Goal: Information Seeking & Learning: Learn about a topic

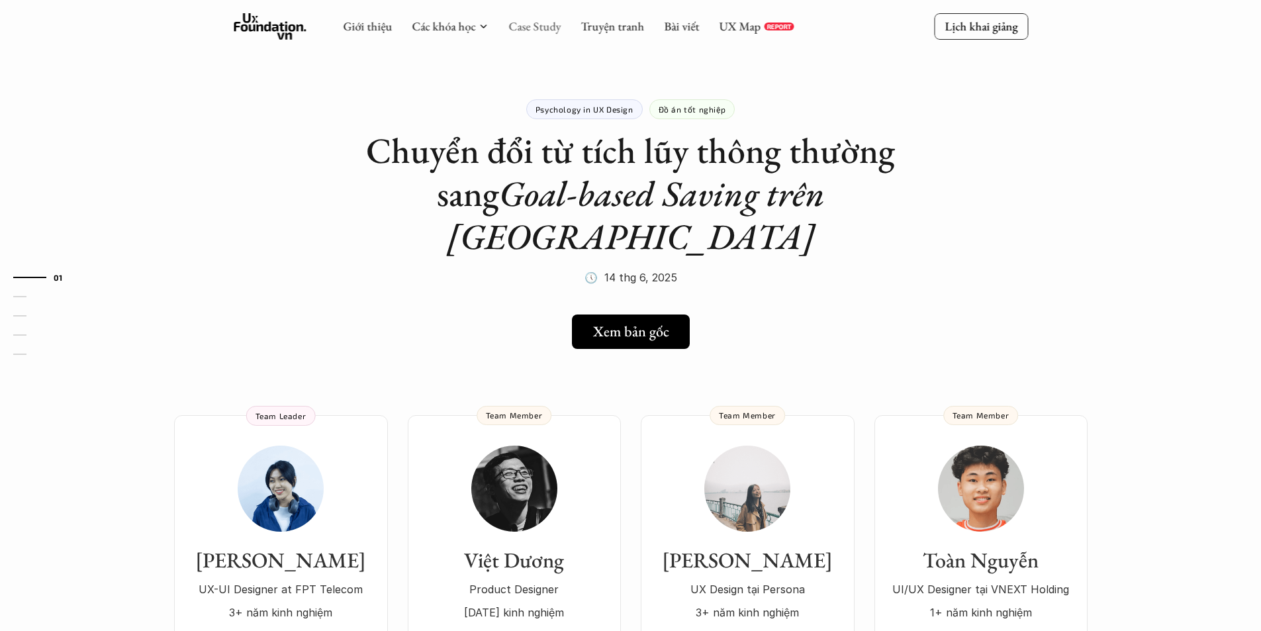
click at [519, 28] on link "Case Study" at bounding box center [534, 26] width 52 height 15
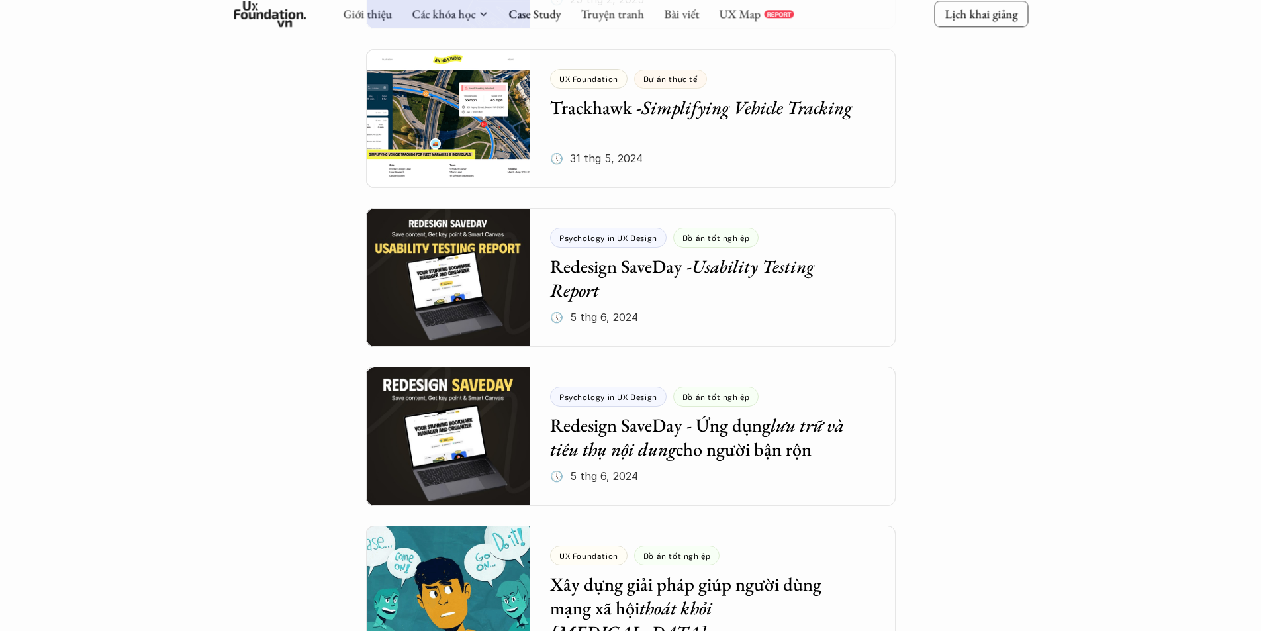
scroll to position [1059, 0]
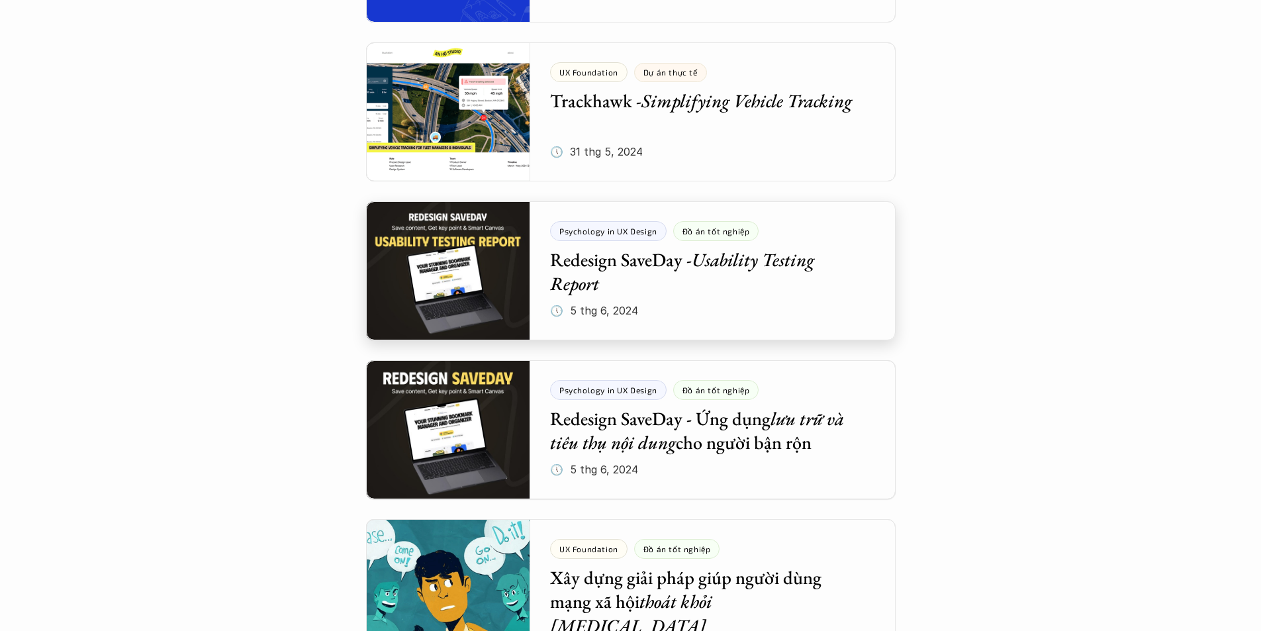
click at [815, 306] on div at bounding box center [631, 270] width 530 height 139
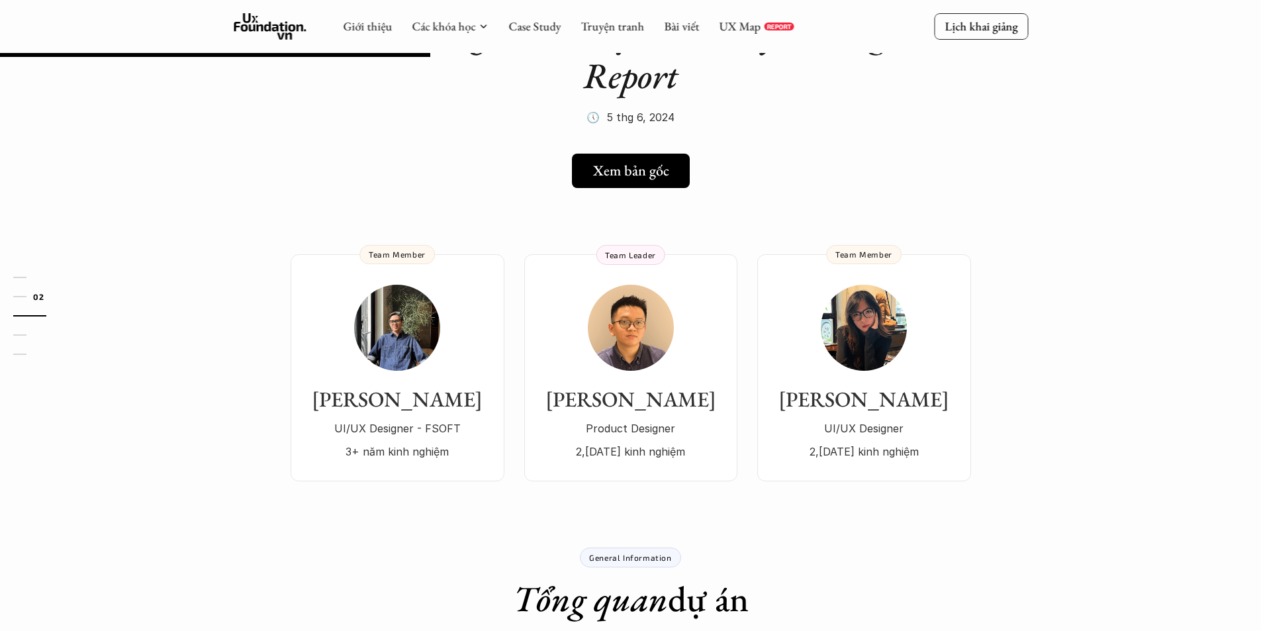
scroll to position [66, 0]
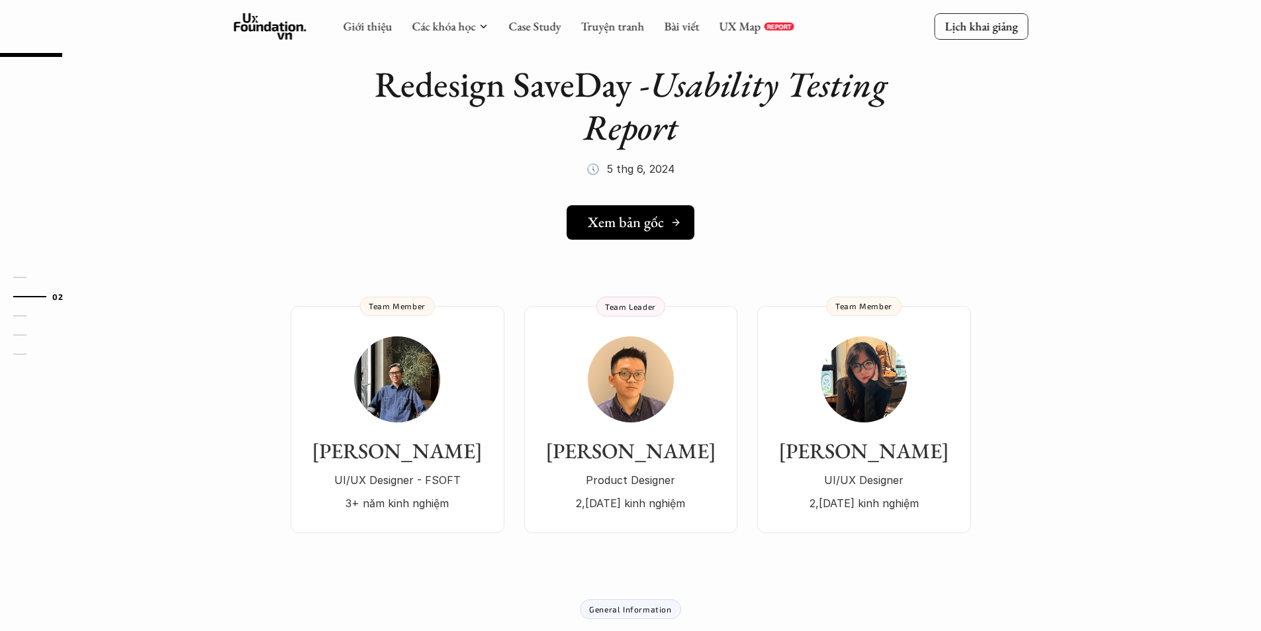
click at [641, 209] on link "Xem bản gốc" at bounding box center [631, 222] width 128 height 34
click at [529, 29] on link "Case Study" at bounding box center [534, 26] width 52 height 15
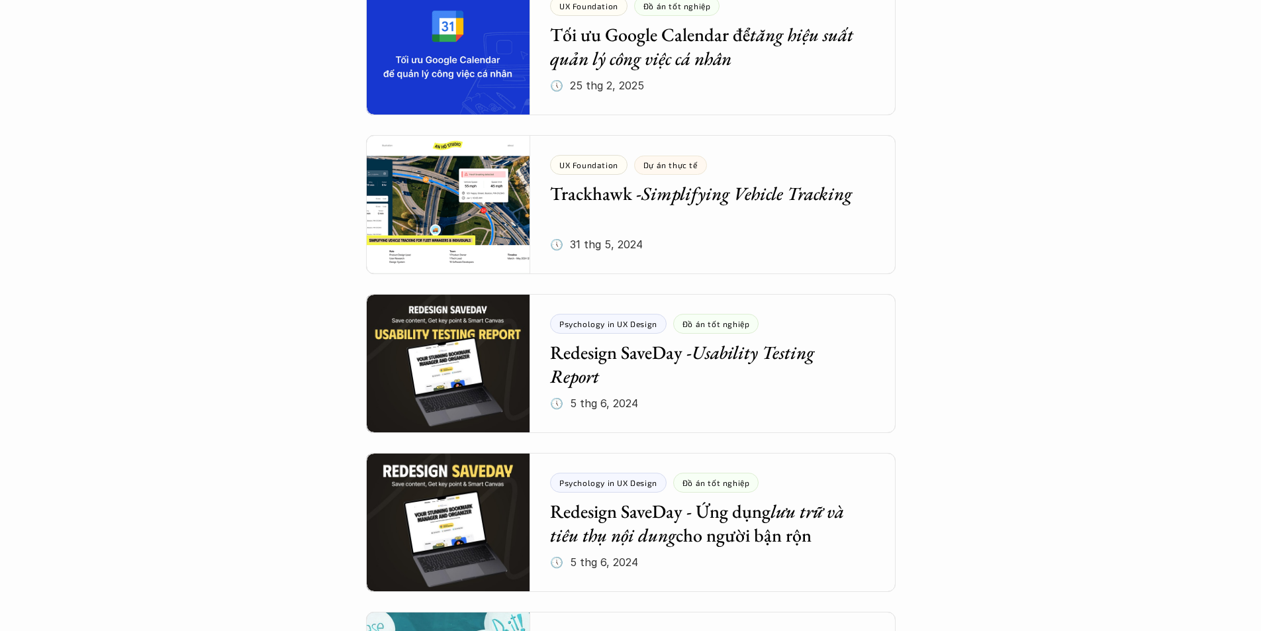
scroll to position [1059, 0]
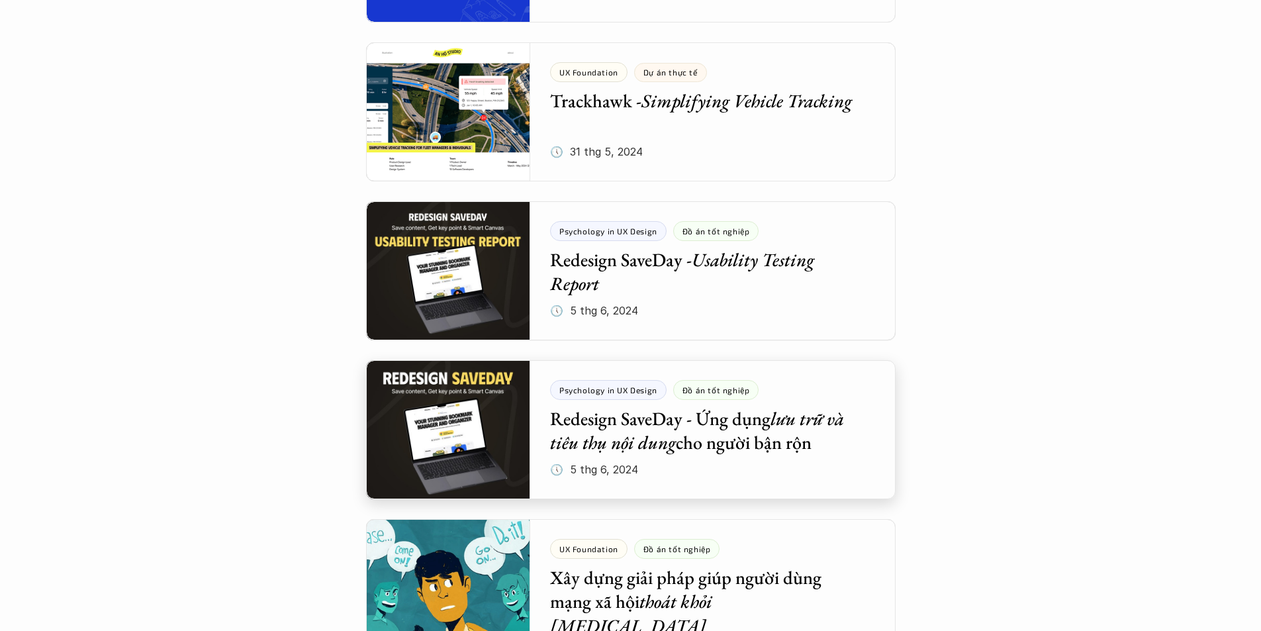
click at [809, 401] on div at bounding box center [631, 429] width 530 height 139
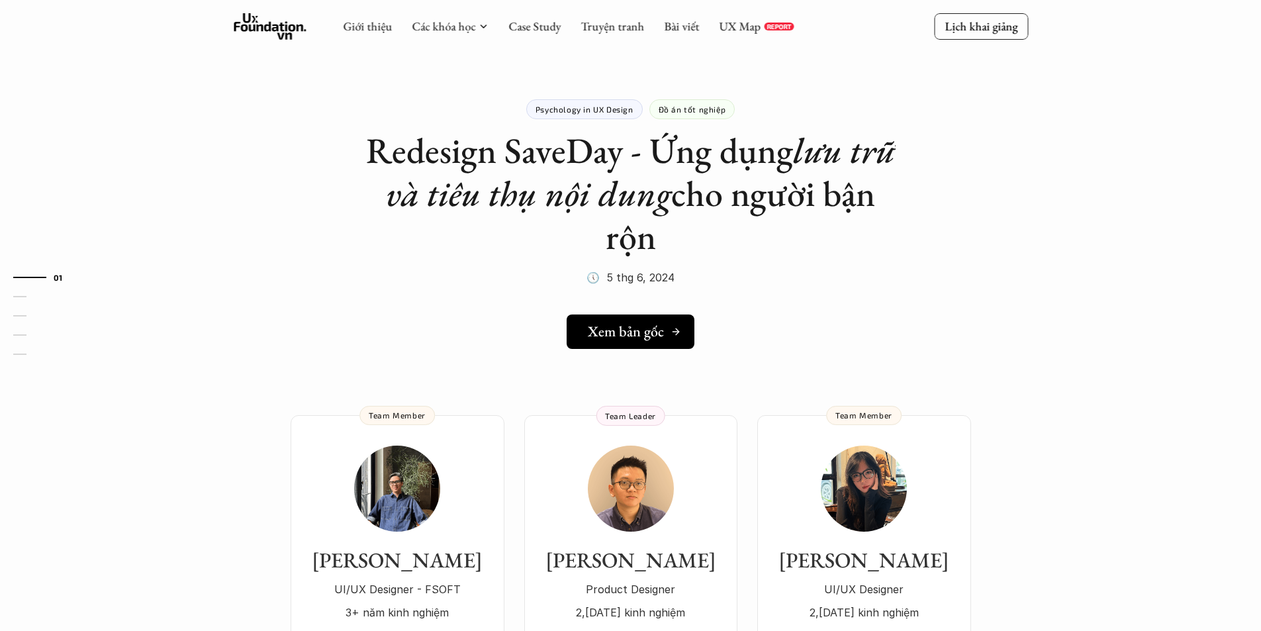
click at [655, 325] on h5 "Xem bản gốc" at bounding box center [626, 331] width 76 height 17
click at [532, 28] on link "Case Study" at bounding box center [534, 26] width 52 height 15
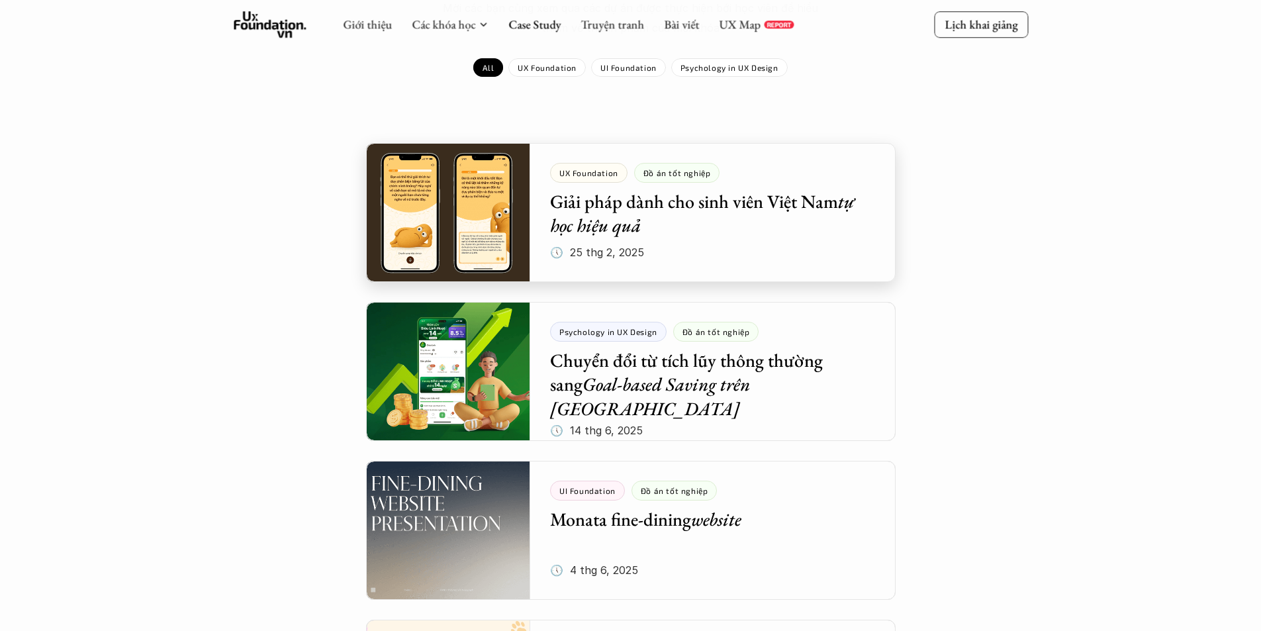
scroll to position [265, 0]
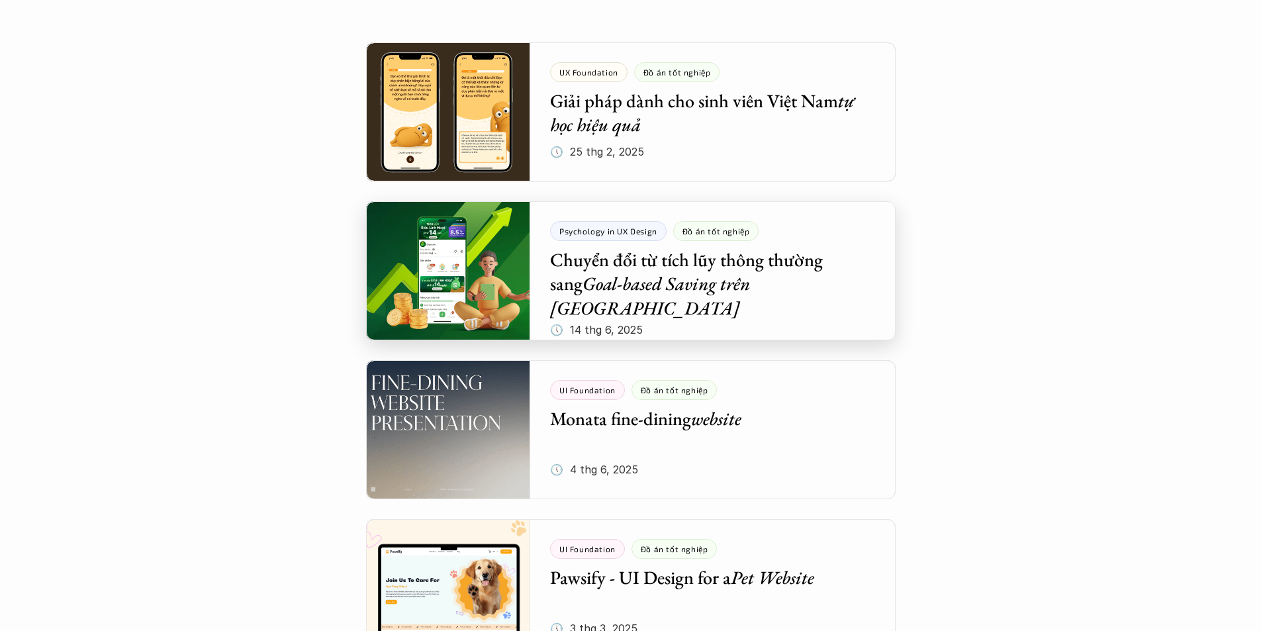
click at [745, 302] on div at bounding box center [631, 270] width 530 height 139
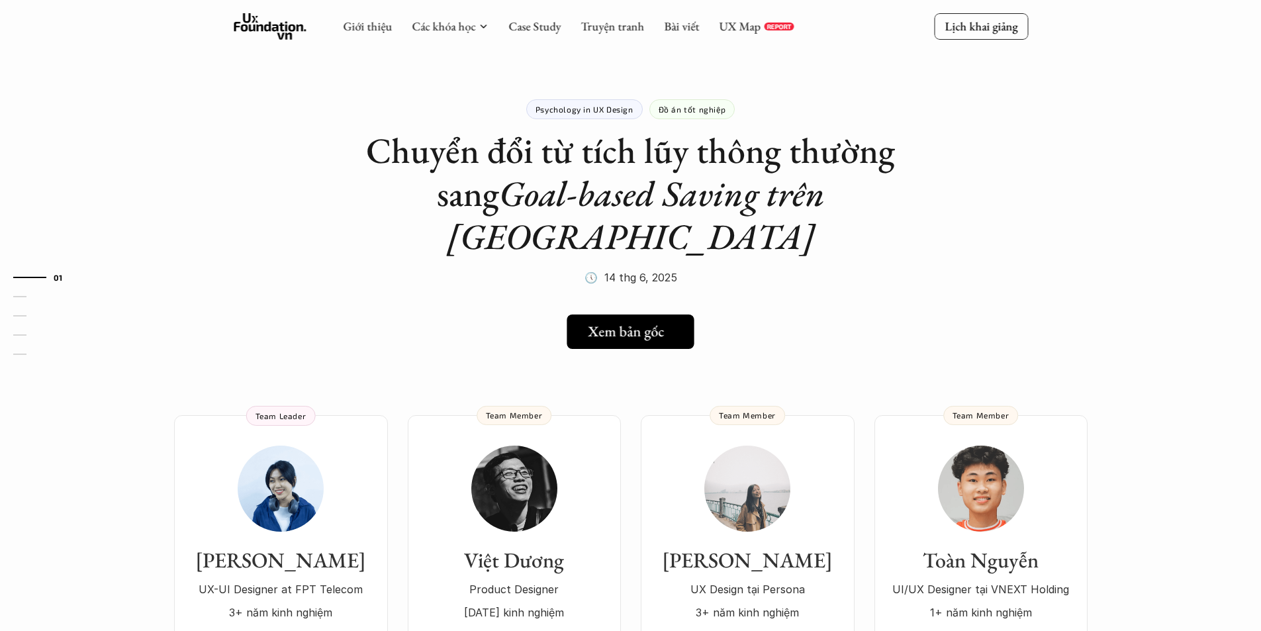
click at [615, 323] on h5 "Xem bản gốc" at bounding box center [626, 331] width 76 height 17
click at [529, 21] on link "Case Study" at bounding box center [534, 26] width 52 height 15
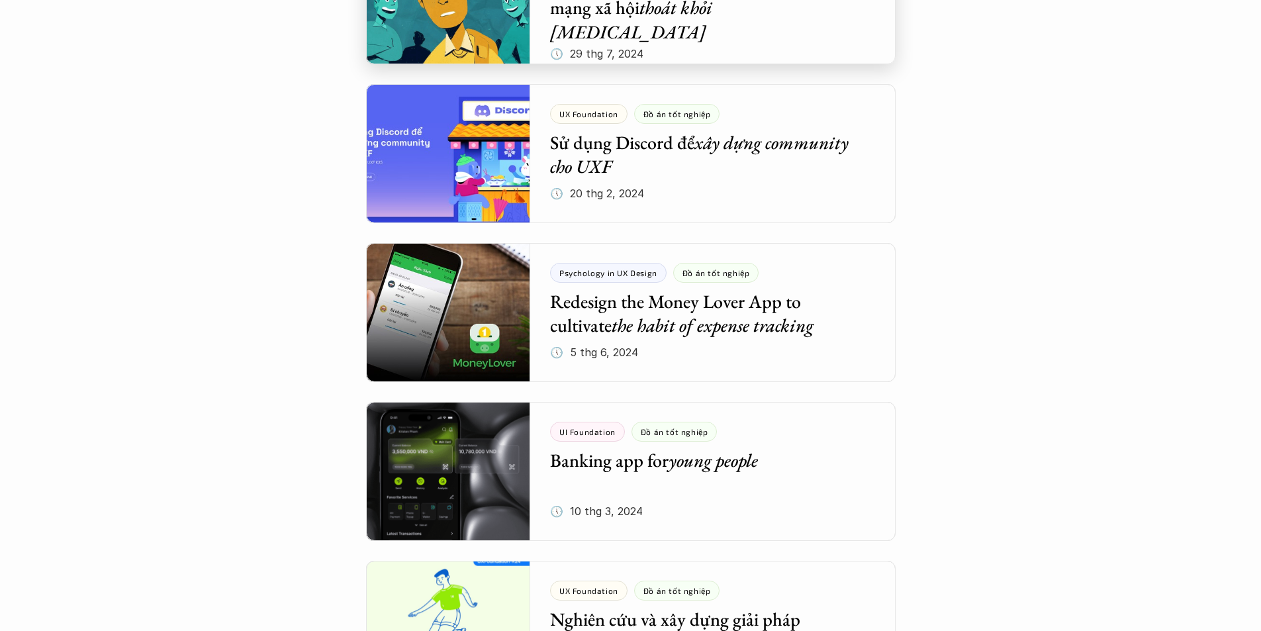
scroll to position [1655, 0]
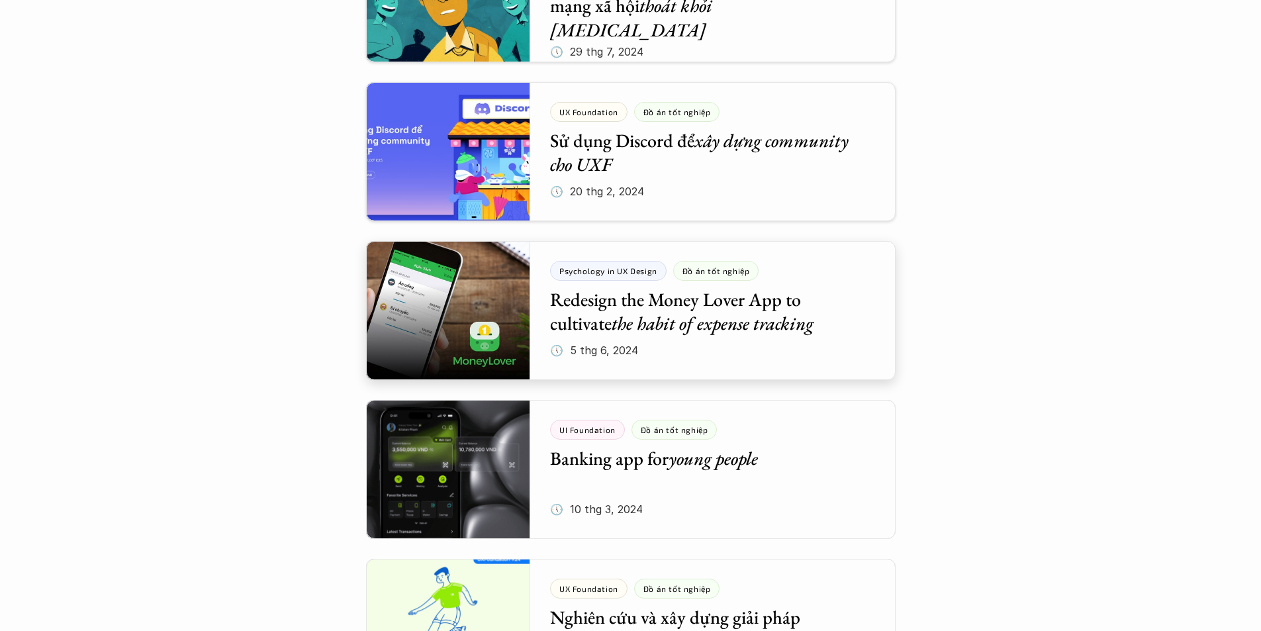
click at [810, 289] on div at bounding box center [631, 310] width 530 height 139
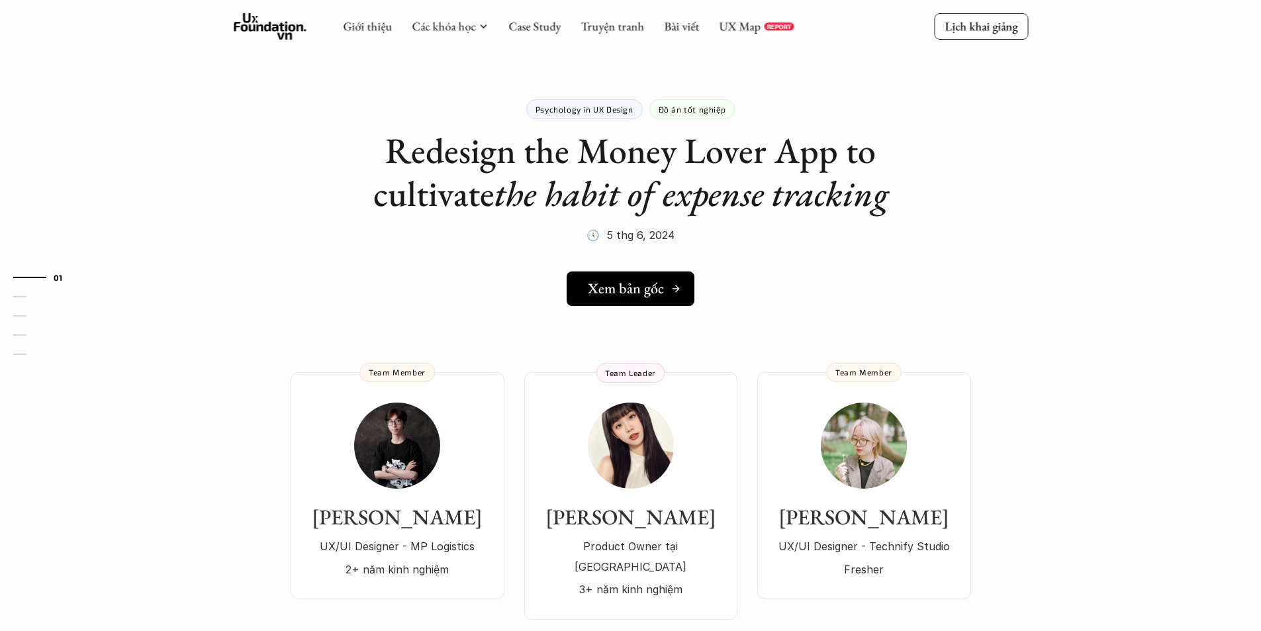
click at [626, 285] on h5 "Xem bản gốc" at bounding box center [626, 288] width 76 height 17
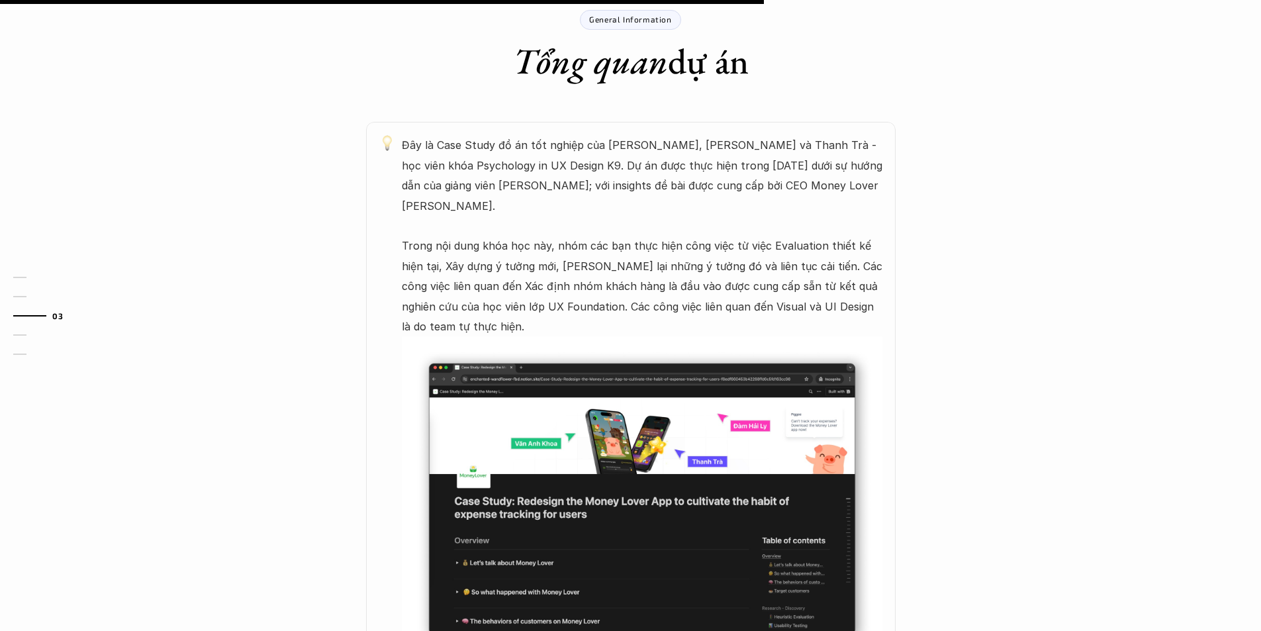
scroll to position [596, 0]
